Goal: Find specific page/section: Find specific page/section

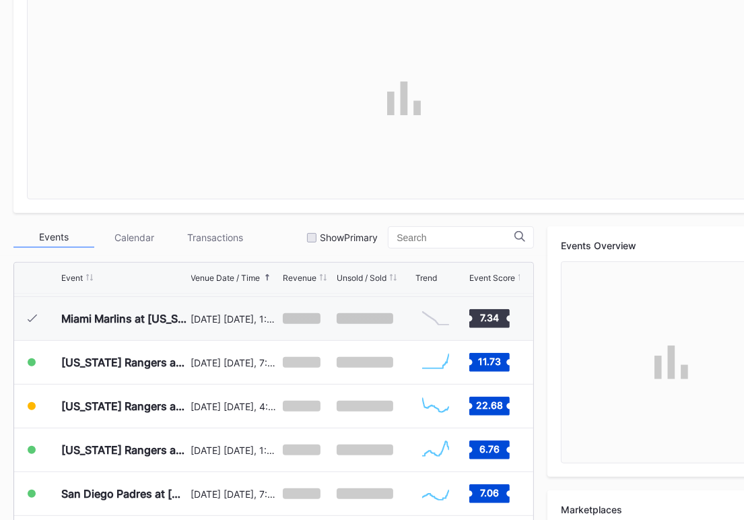
scroll to position [270, 0]
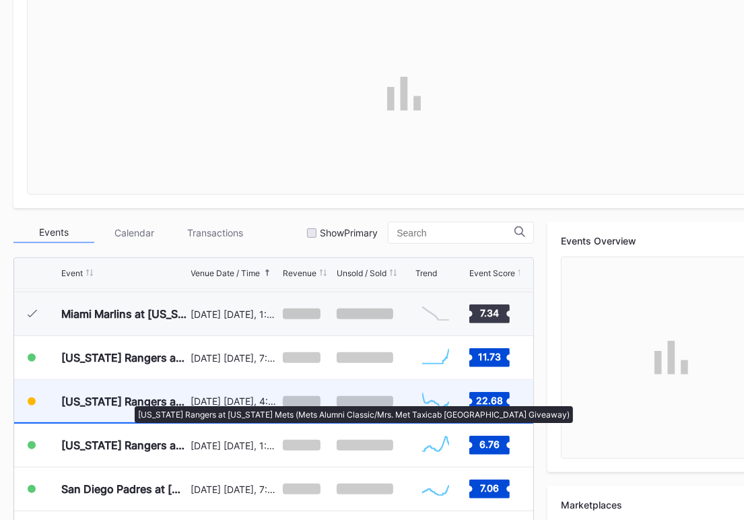
click at [128, 399] on div "[US_STATE] Rangers at [US_STATE] Mets (Mets Alumni Classic/Mrs. Met Taxicab [GE…" at bounding box center [124, 400] width 127 height 13
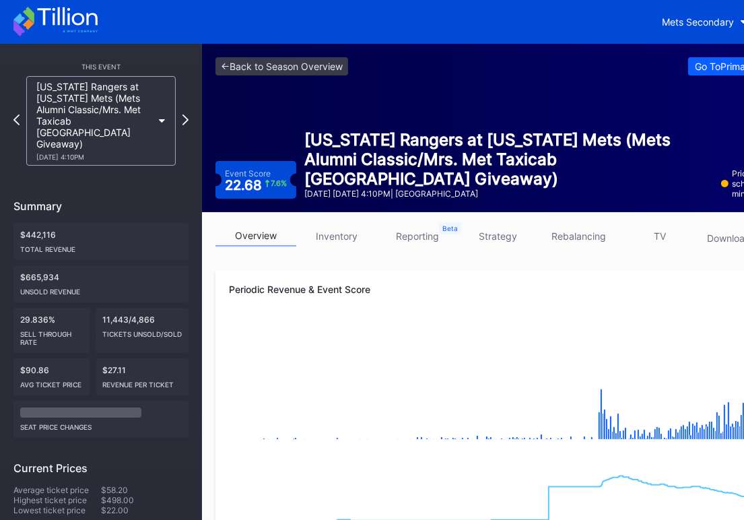
click at [351, 230] on link "inventory" at bounding box center [336, 236] width 81 height 21
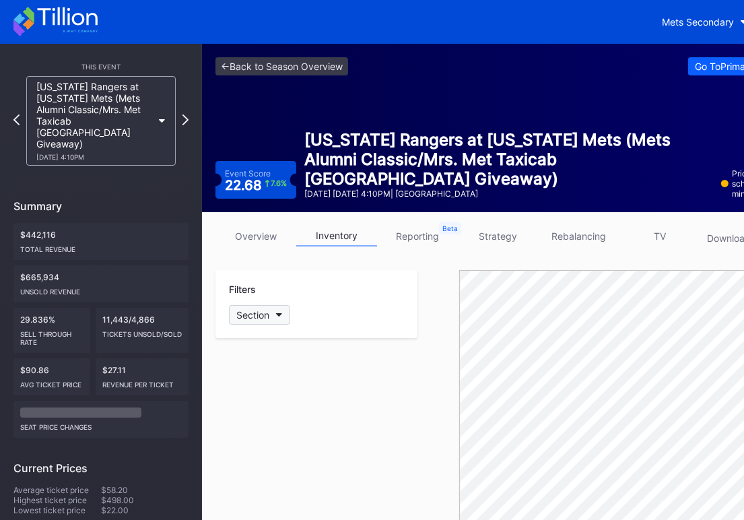
click at [277, 311] on button "Section" at bounding box center [259, 315] width 61 height 20
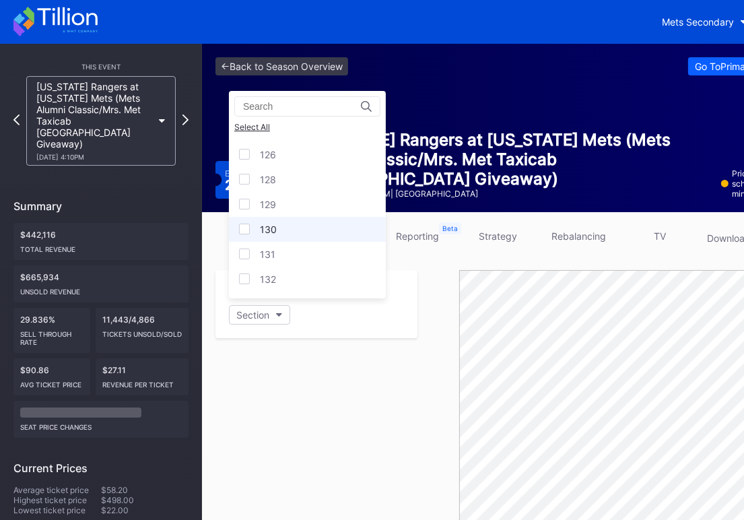
scroll to position [808, 0]
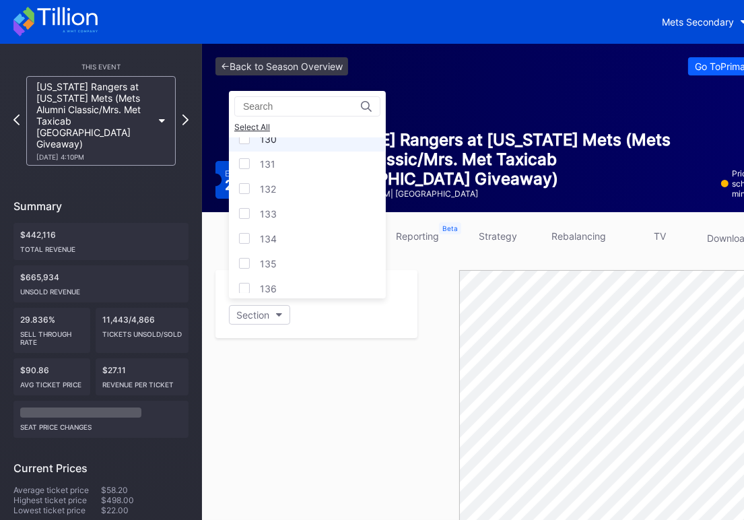
click at [302, 235] on div "134" at bounding box center [307, 238] width 157 height 25
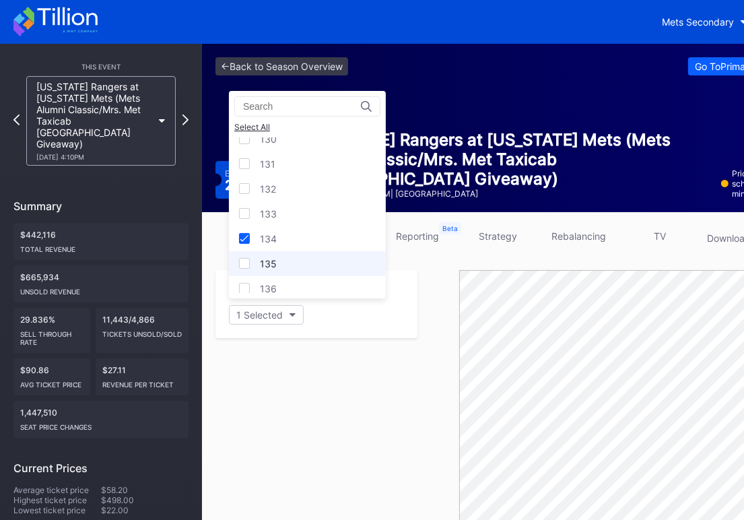
click at [282, 259] on div "135" at bounding box center [307, 263] width 157 height 25
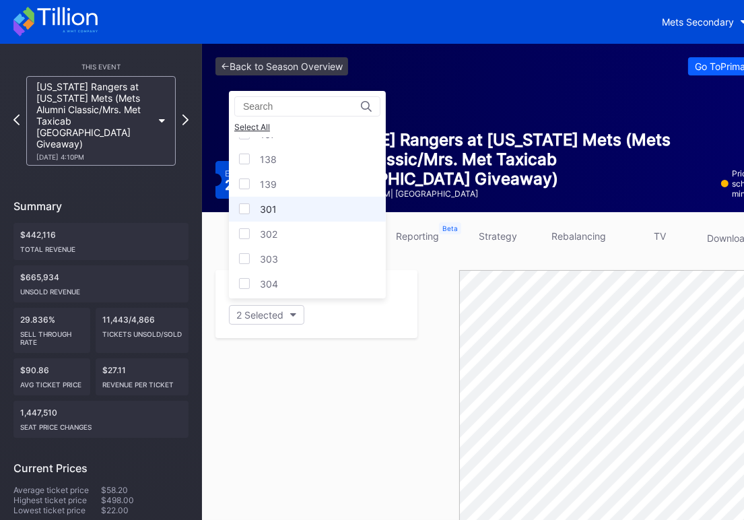
scroll to position [897, 0]
click at [255, 197] on div "136" at bounding box center [307, 198] width 157 height 25
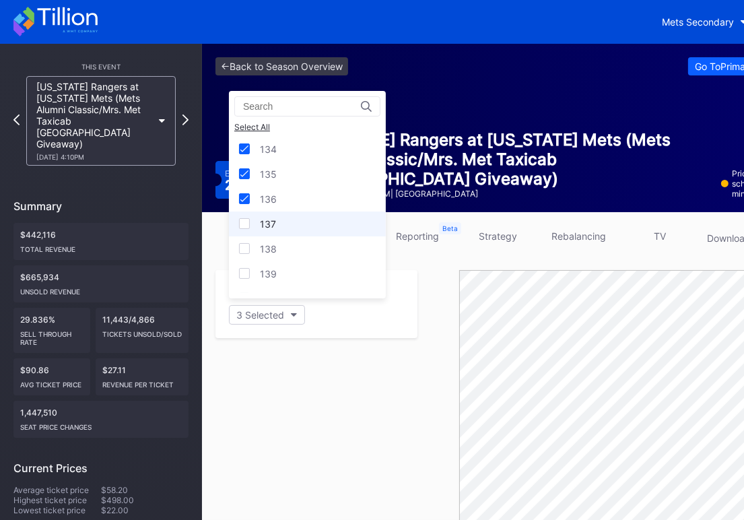
click at [246, 224] on div at bounding box center [244, 223] width 11 height 11
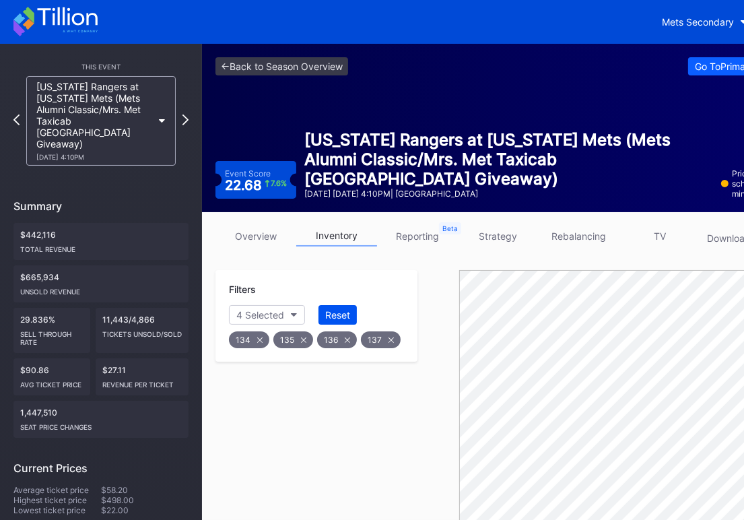
click at [335, 320] on button "Reset" at bounding box center [337, 315] width 38 height 20
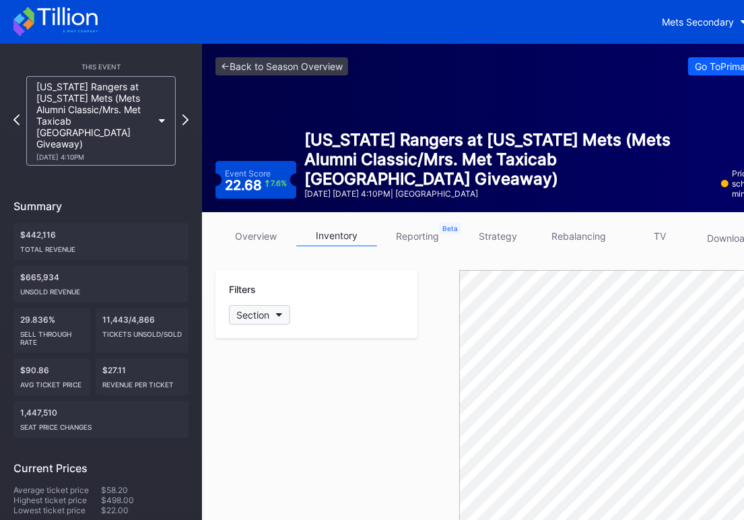
click at [273, 313] on button "Section" at bounding box center [259, 315] width 61 height 20
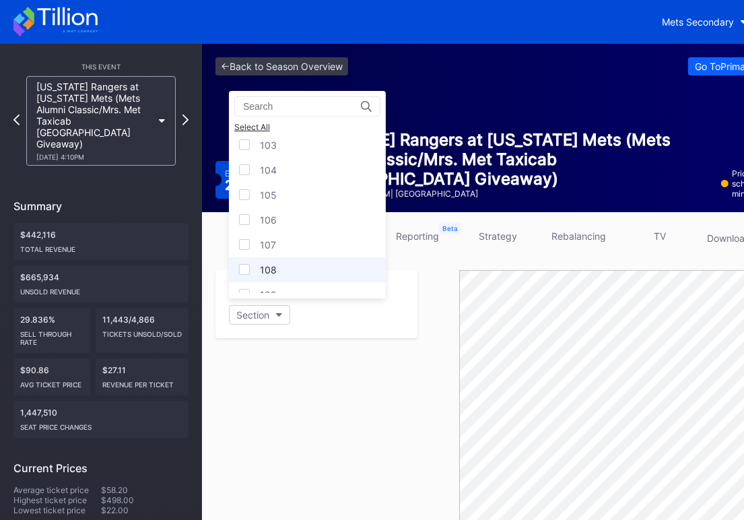
scroll to position [269, 0]
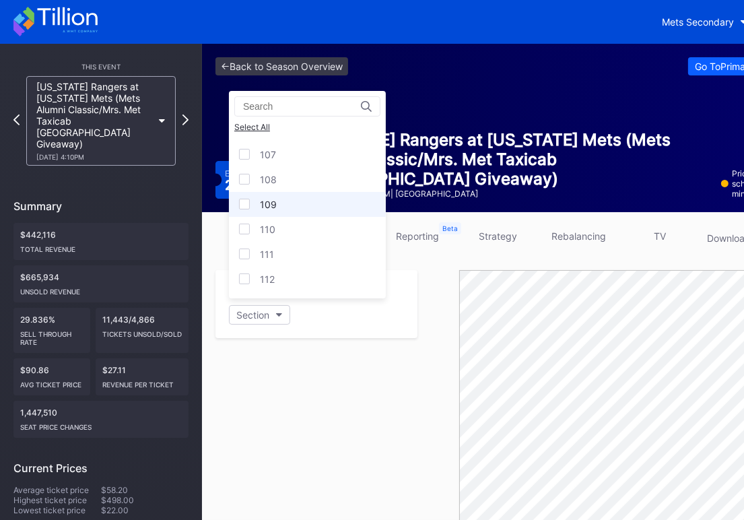
click at [248, 203] on div at bounding box center [244, 204] width 11 height 11
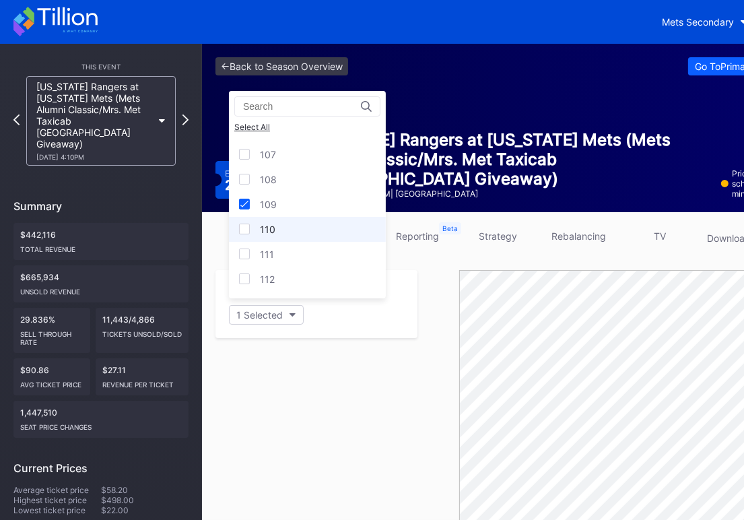
click at [242, 230] on div at bounding box center [244, 228] width 11 height 11
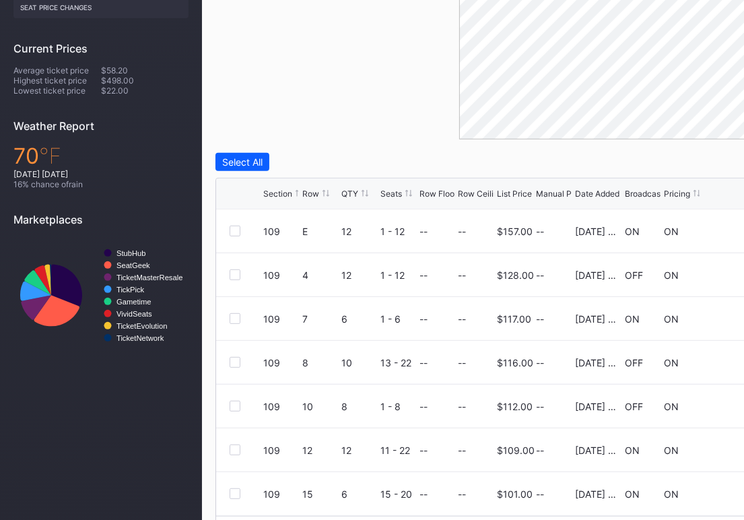
scroll to position [448, 0]
